Goal: Task Accomplishment & Management: Manage account settings

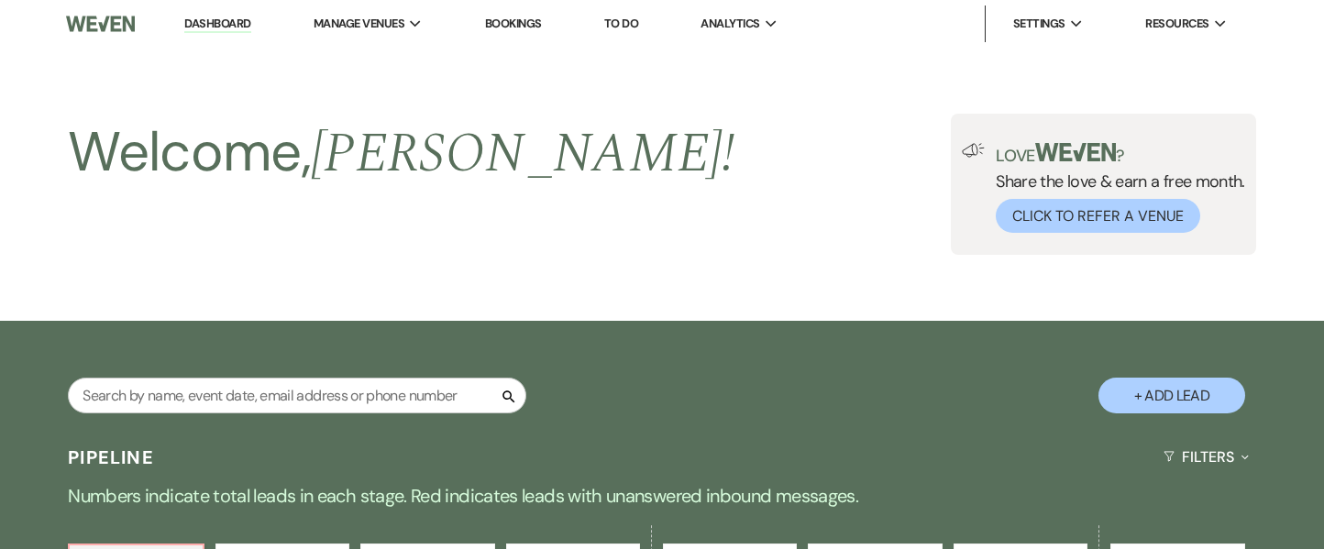
drag, startPoint x: 0, startPoint y: 0, endPoint x: 1045, endPoint y: 224, distance: 1068.3
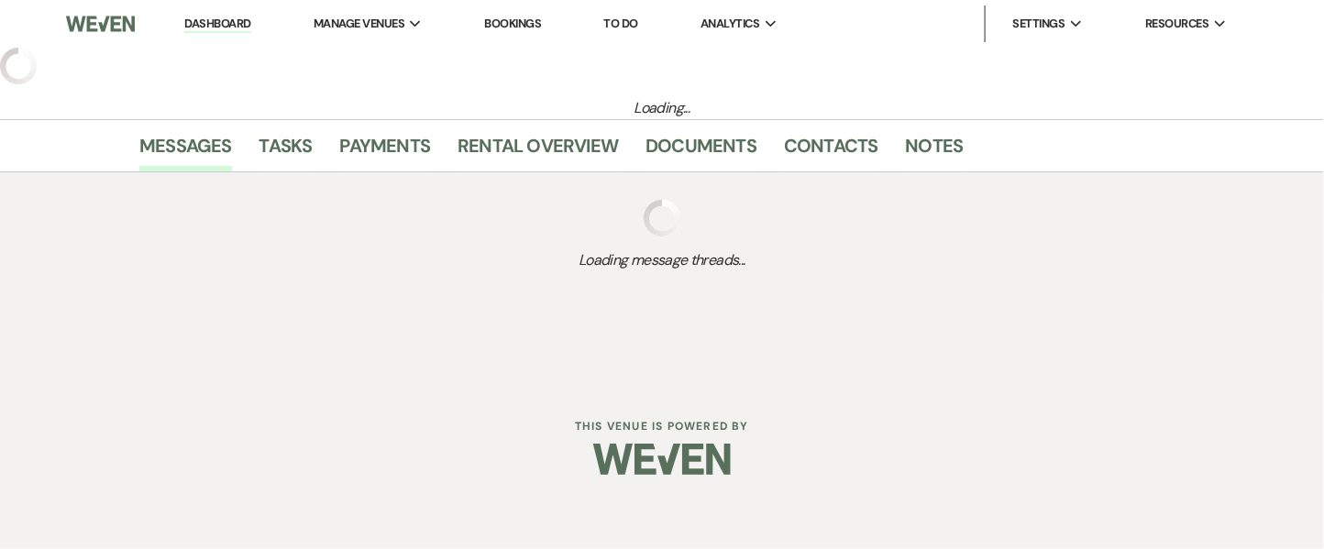
select select "2"
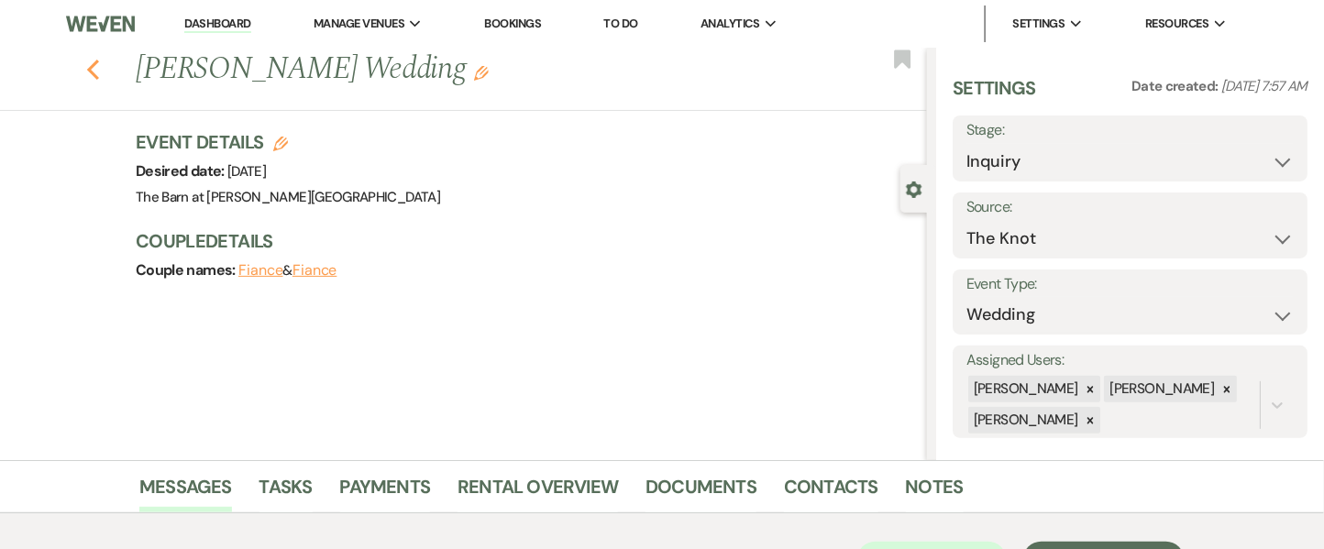
click at [99, 72] on use "button" at bounding box center [93, 70] width 12 height 20
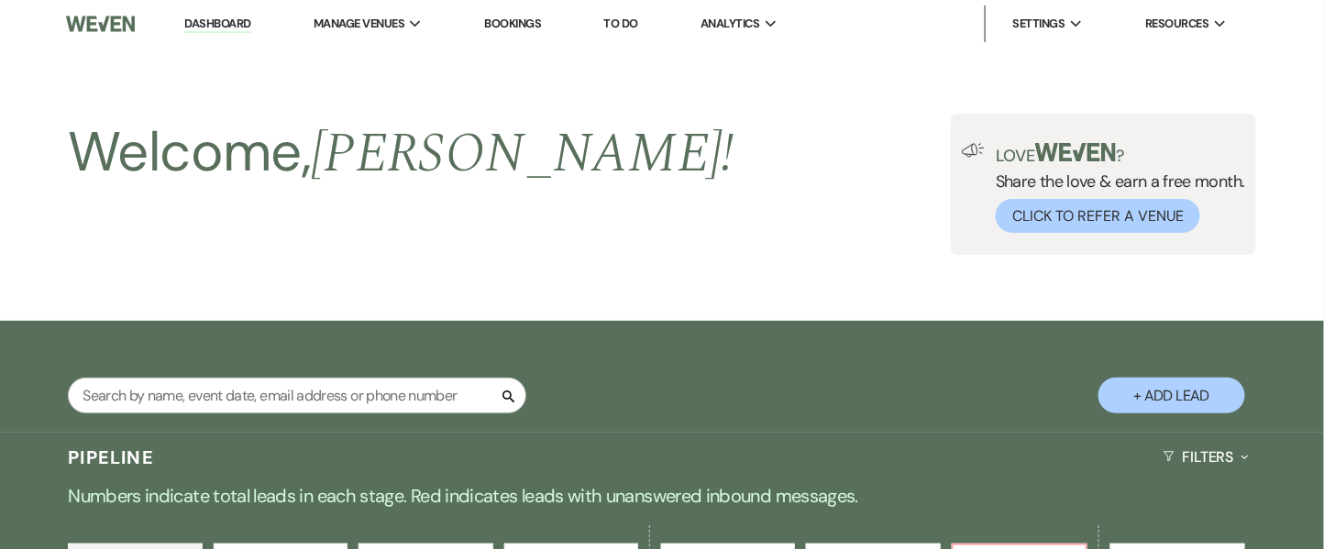
scroll to position [567, 0]
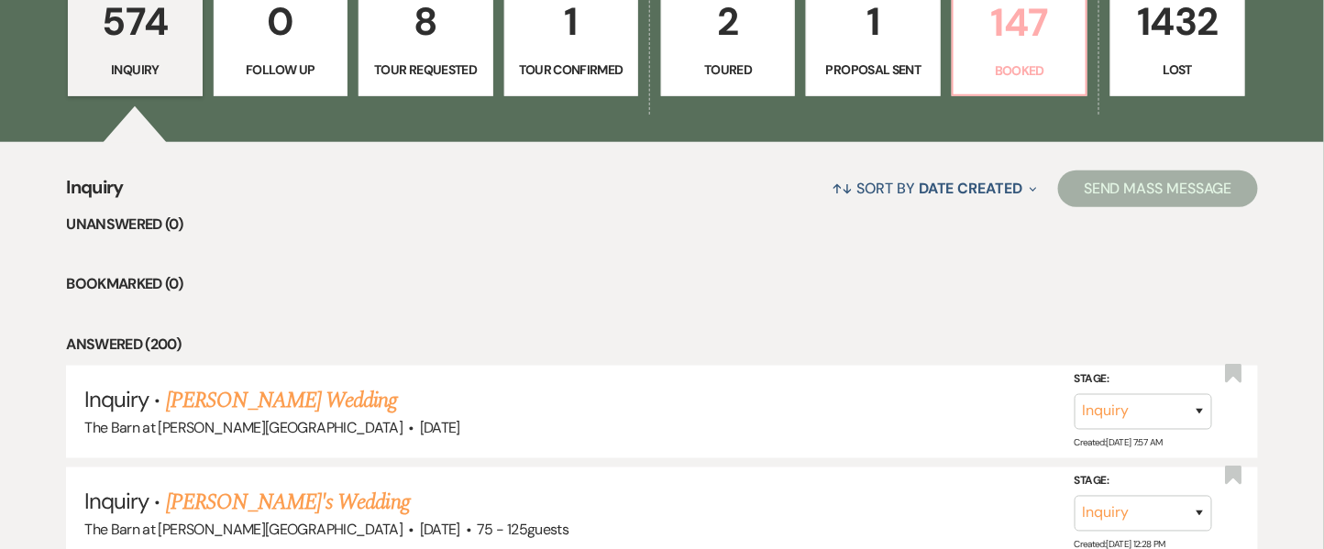
click at [1030, 76] on p "Booked" at bounding box center [1020, 71] width 110 height 20
